Goal: Find specific page/section: Find specific page/section

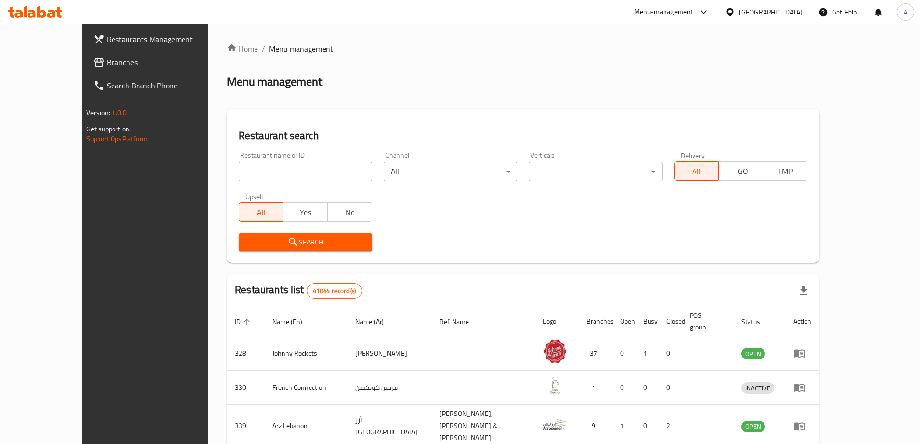
drag, startPoint x: 0, startPoint y: 0, endPoint x: 49, endPoint y: 67, distance: 83.2
click at [107, 67] on span "Branches" at bounding box center [167, 62] width 121 height 12
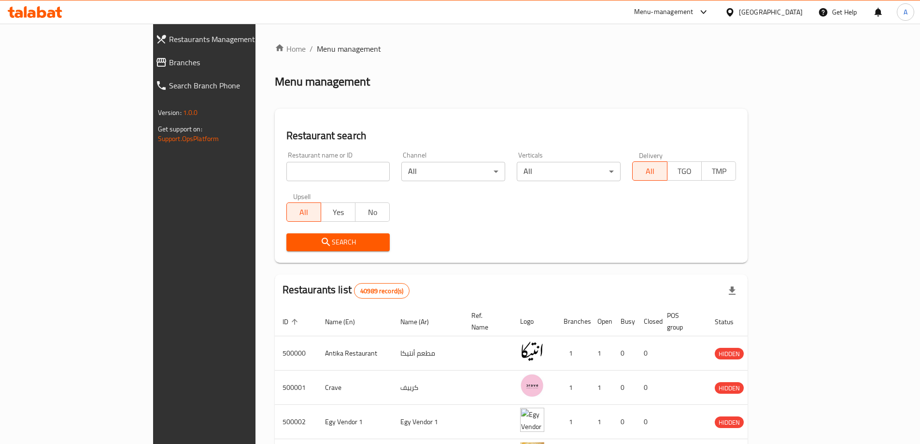
click at [286, 170] on input "search" at bounding box center [338, 171] width 104 height 19
paste input "691447"
type input "691447"
click button "Search" at bounding box center [338, 242] width 104 height 18
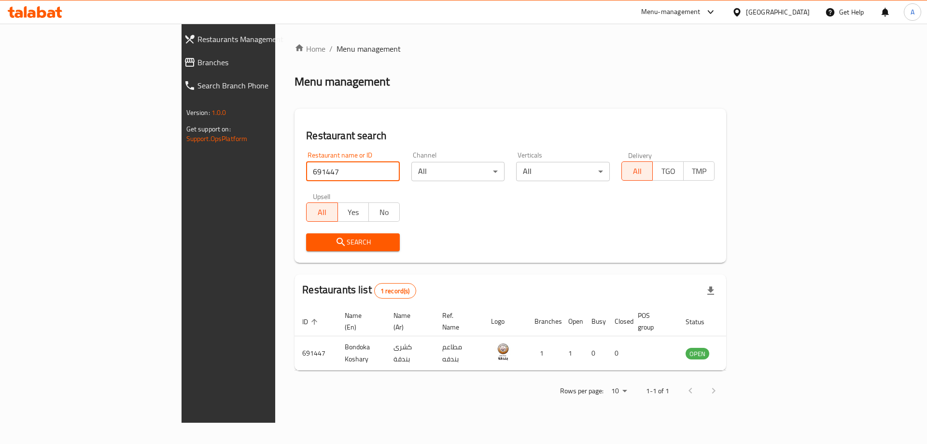
click at [376, 393] on div "Home / Menu management Menu management Restaurant search Restaurant name or ID …" at bounding box center [510, 223] width 470 height 399
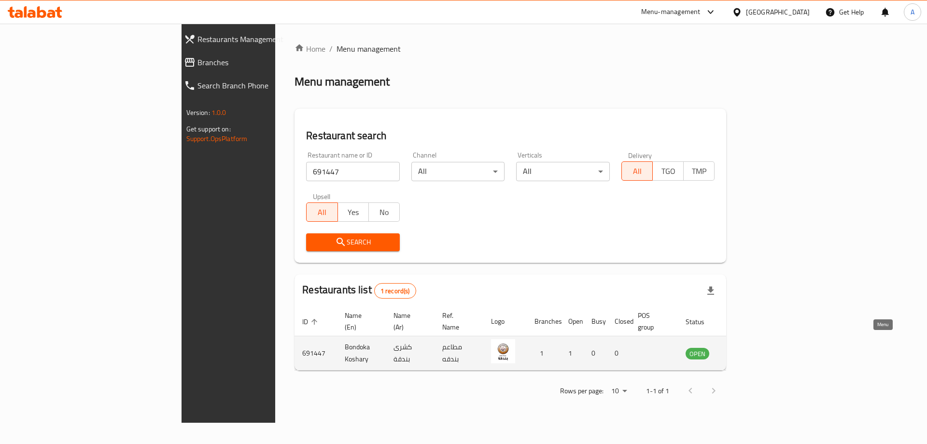
click at [746, 352] on icon "enhanced table" at bounding box center [744, 354] width 3 height 4
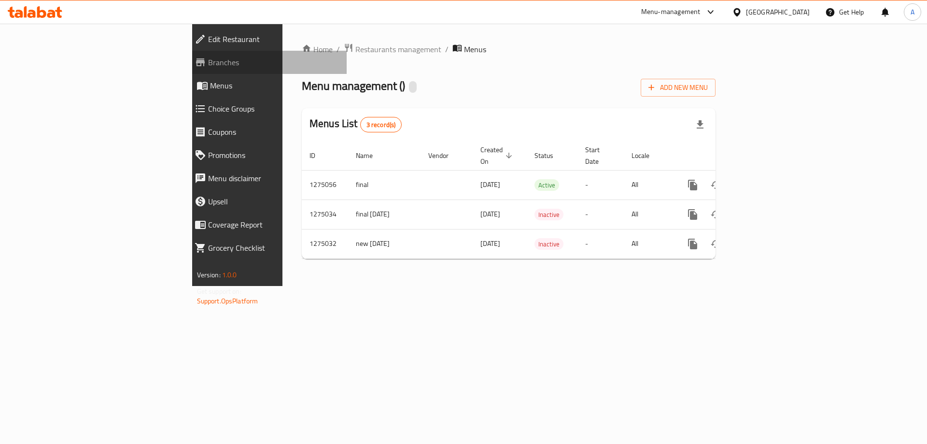
click at [208, 59] on span "Branches" at bounding box center [273, 62] width 131 height 12
